Goal: Task Accomplishment & Management: Manage account settings

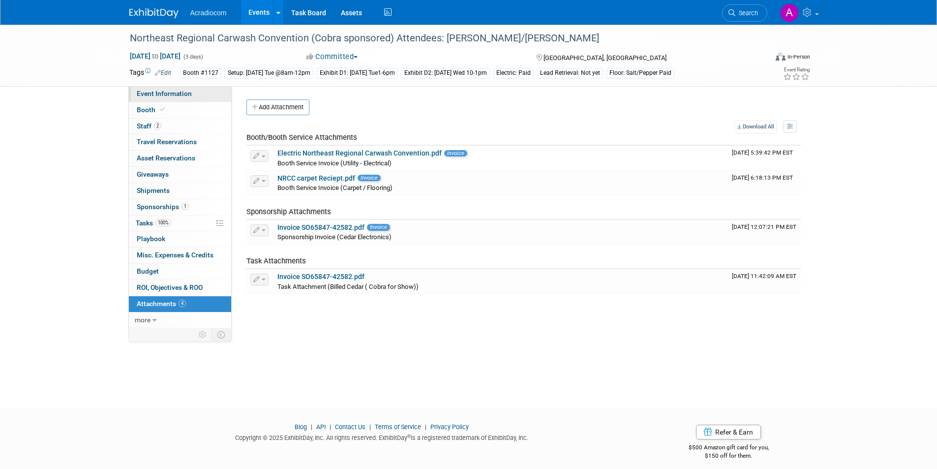
click at [198, 98] on link "Event Information" at bounding box center [180, 94] width 102 height 16
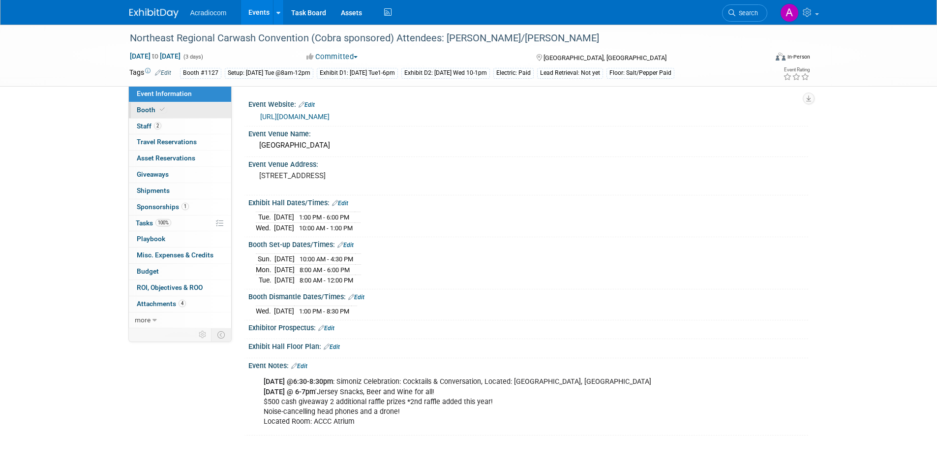
click at [188, 112] on link "Booth" at bounding box center [180, 110] width 102 height 16
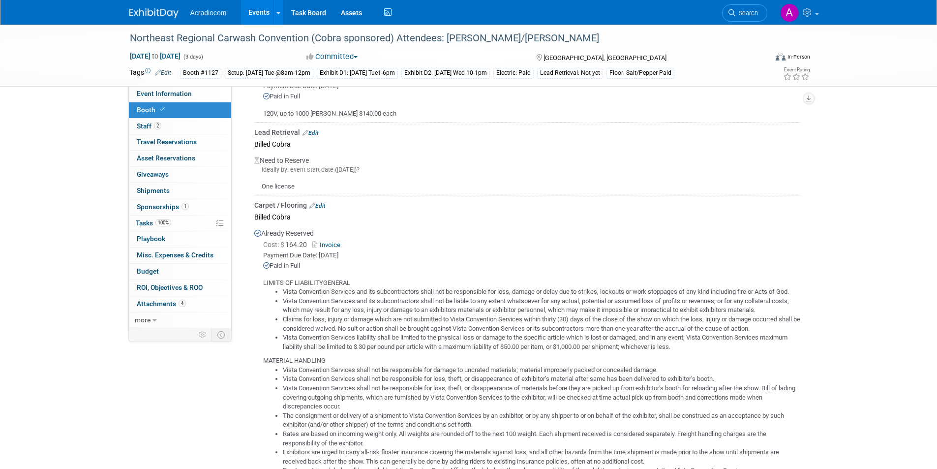
scroll to position [393, 0]
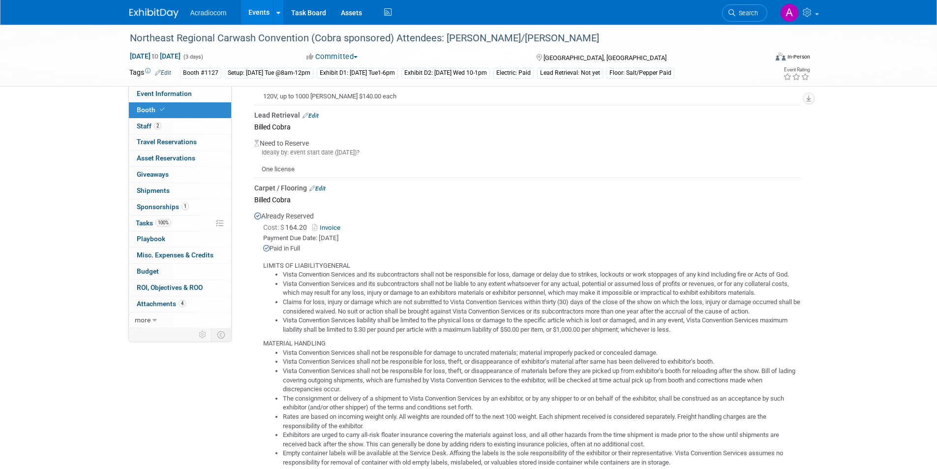
click at [316, 115] on link "Edit" at bounding box center [310, 115] width 16 height 7
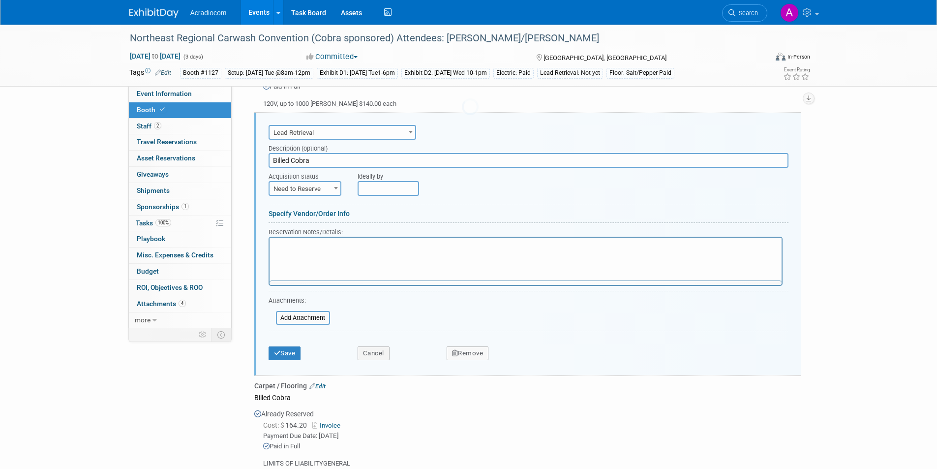
scroll to position [0, 0]
click at [335, 184] on span at bounding box center [336, 187] width 10 height 13
select select "2"
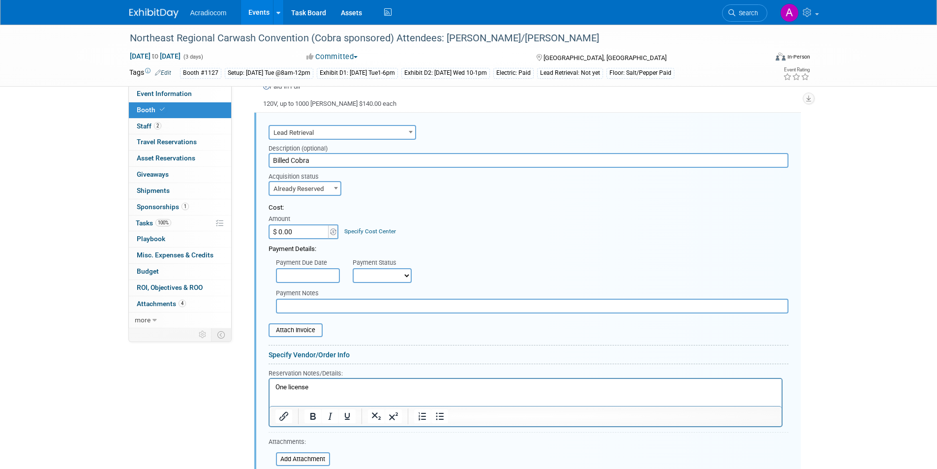
click at [314, 231] on input "$ 0.00" at bounding box center [299, 231] width 61 height 15
type input "$ 239.00"
click at [495, 259] on div "Payment Due Date Payment Status Not Paid Yet Partially Paid Paid in Full Next P…" at bounding box center [528, 268] width 535 height 29
click at [403, 279] on select "Not Paid Yet Partially Paid Paid in Full" at bounding box center [382, 275] width 59 height 15
select select "1"
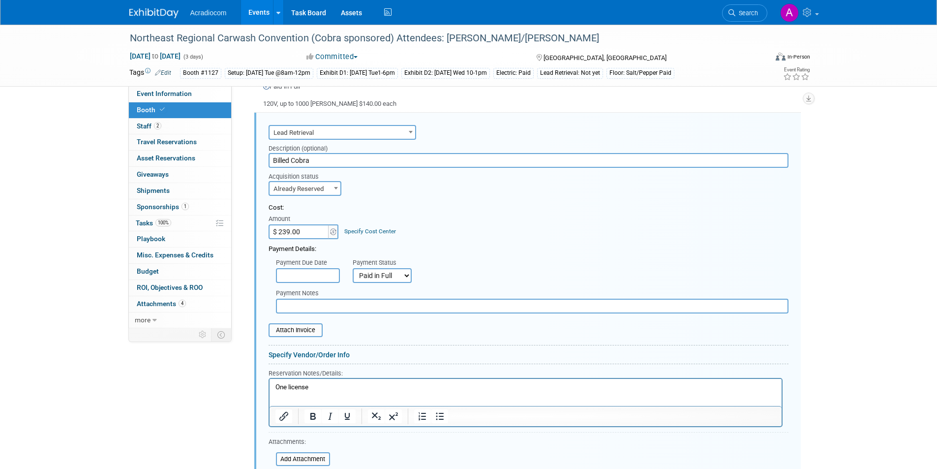
click at [353, 268] on select "Not Paid Yet Partially Paid Paid in Full" at bounding box center [382, 275] width 59 height 15
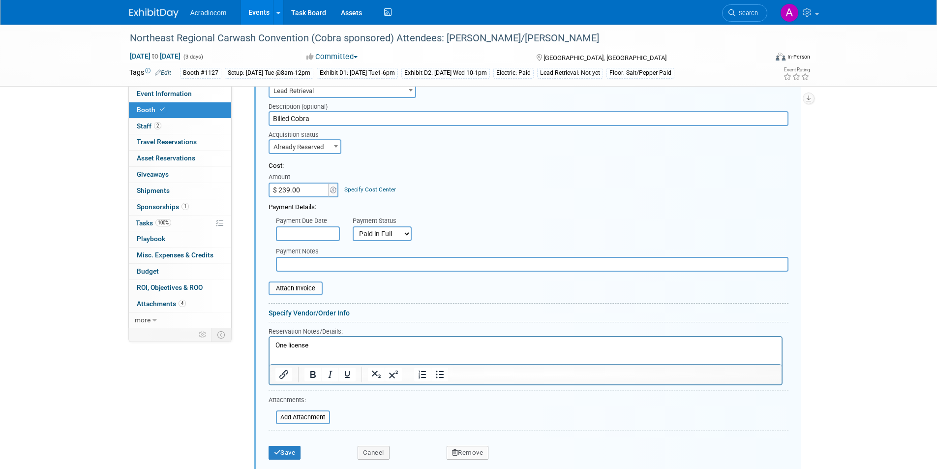
scroll to position [435, 0]
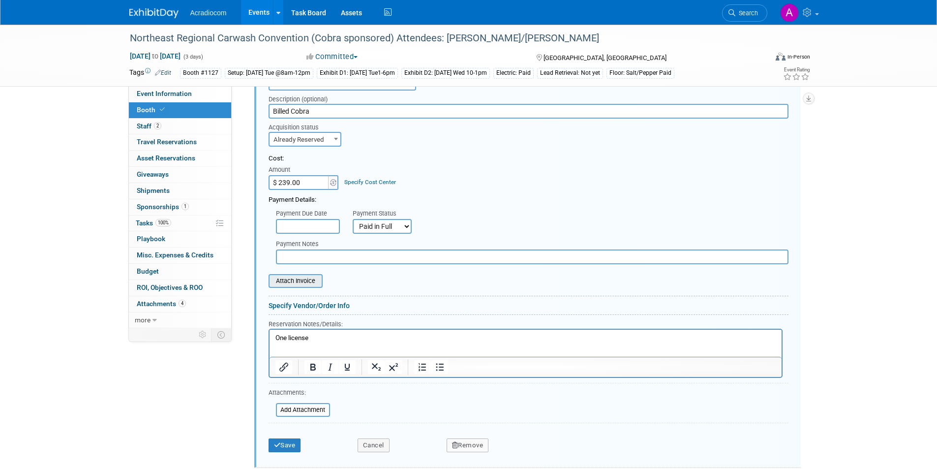
click at [309, 280] on input "file" at bounding box center [263, 281] width 117 height 12
click at [313, 280] on input "file" at bounding box center [263, 281] width 117 height 12
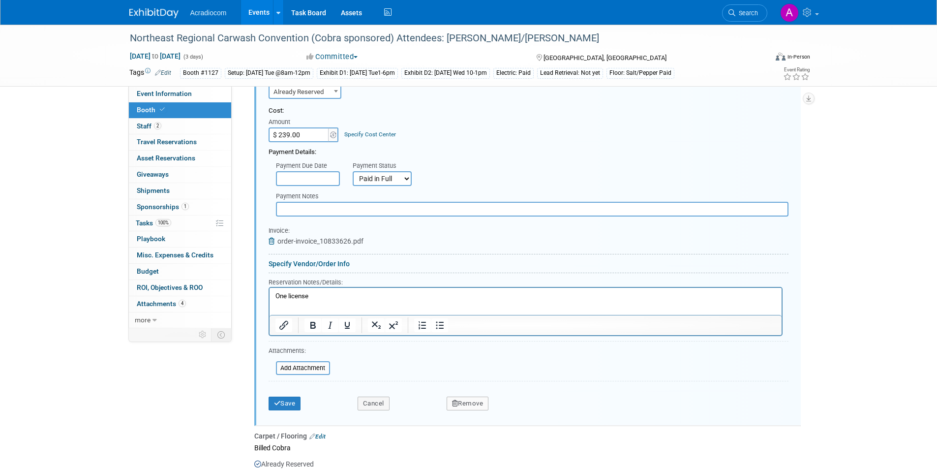
scroll to position [484, 0]
click at [299, 398] on button "Save" at bounding box center [285, 402] width 32 height 14
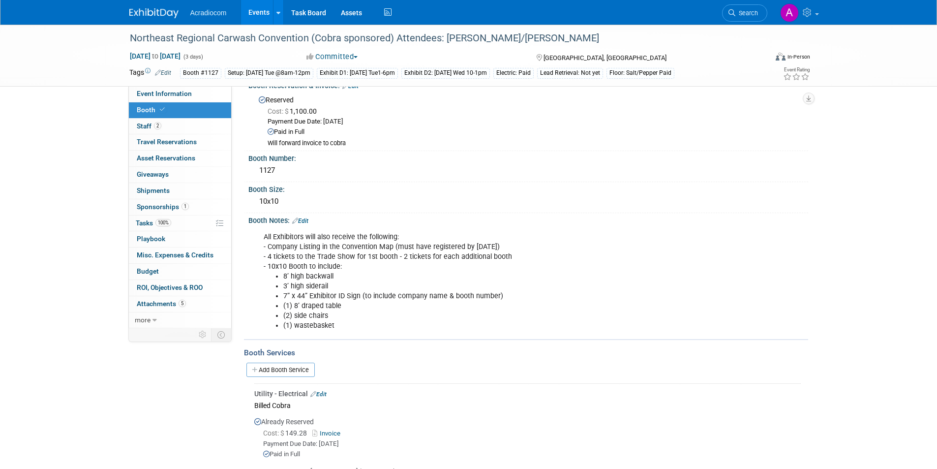
scroll to position [0, 0]
